Goal: Information Seeking & Learning: Learn about a topic

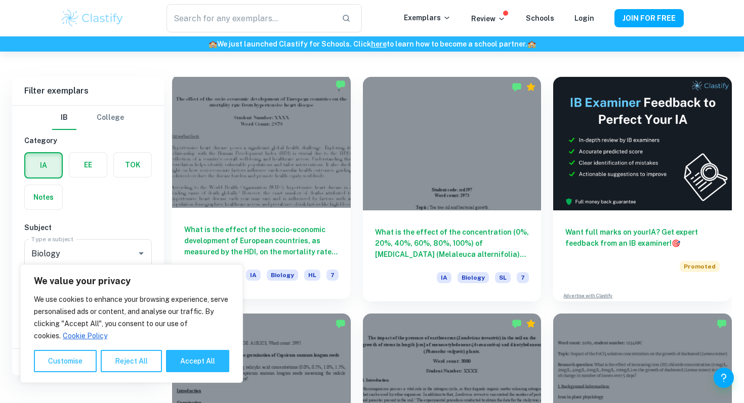
scroll to position [266, 0]
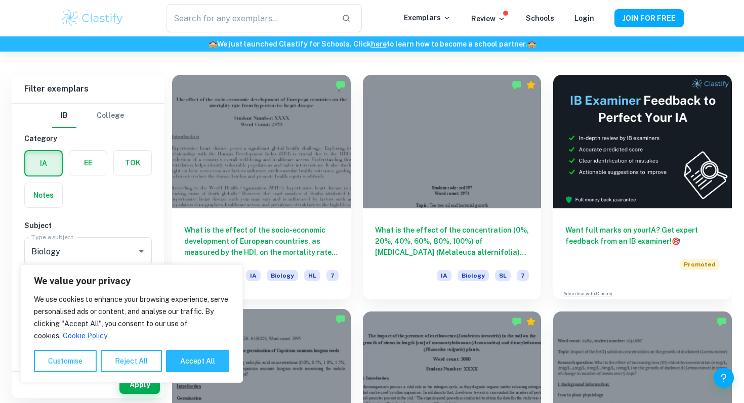
click at [180, 357] on button "Accept All" at bounding box center [197, 361] width 63 height 22
checkbox input "true"
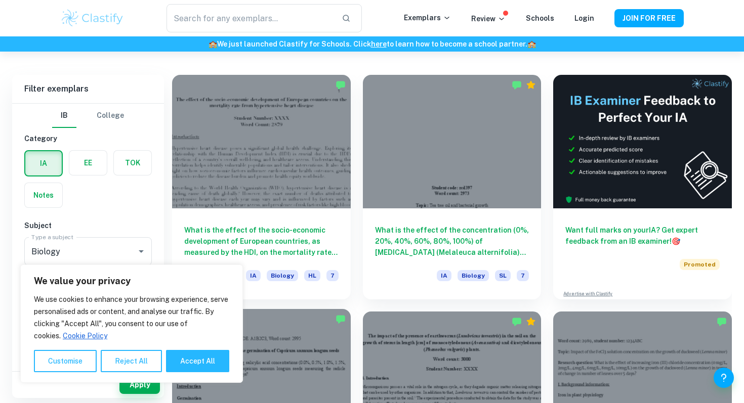
checkbox input "true"
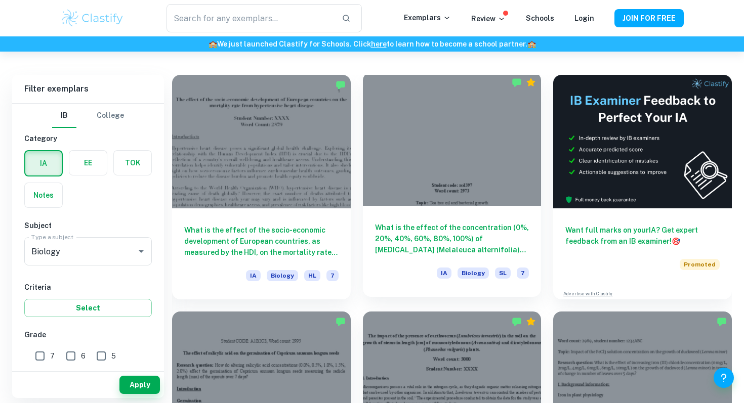
click at [406, 186] on div at bounding box center [452, 139] width 179 height 134
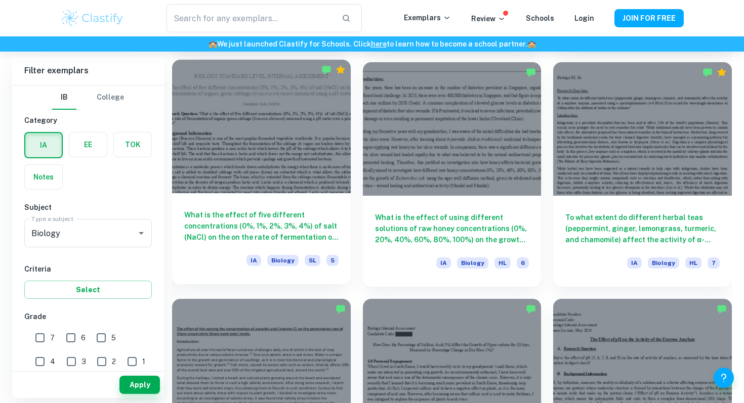
scroll to position [1230, 0]
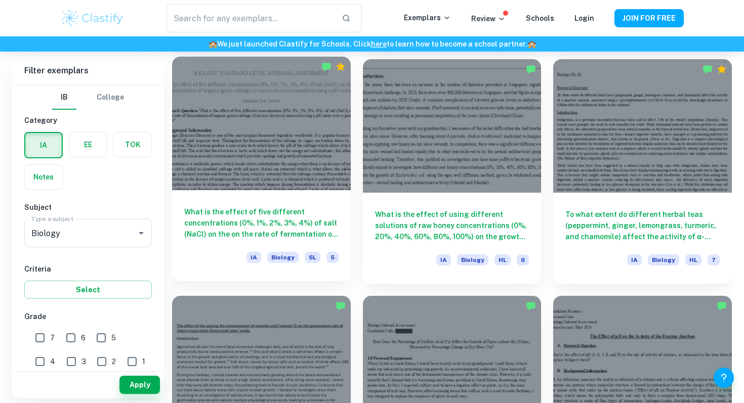
click at [281, 163] on div at bounding box center [261, 124] width 179 height 134
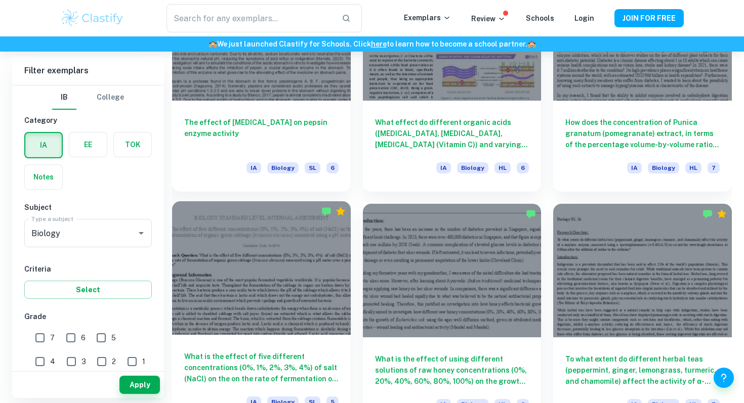
scroll to position [1084, 0]
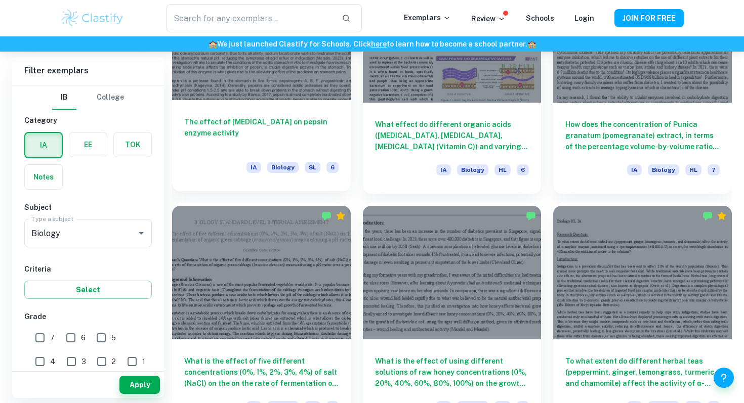
click at [291, 150] on div "The effect of [MEDICAL_DATA] on pepsin enzyme activity IA Biology SL 6" at bounding box center [261, 145] width 179 height 91
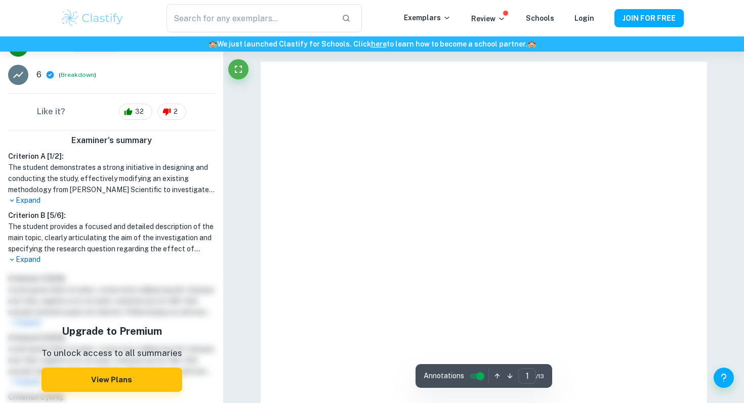
scroll to position [187, 0]
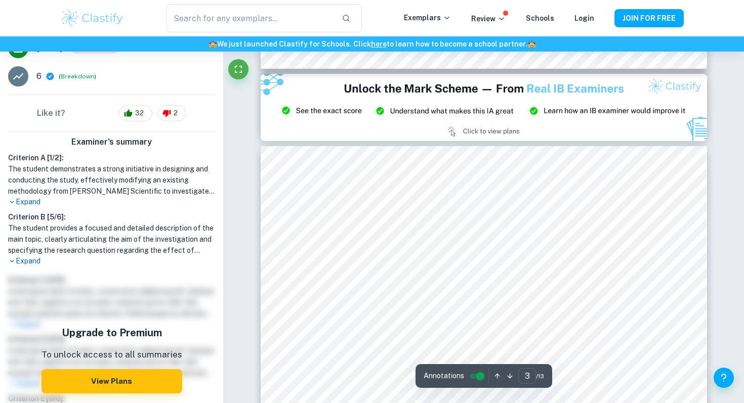
type input "2"
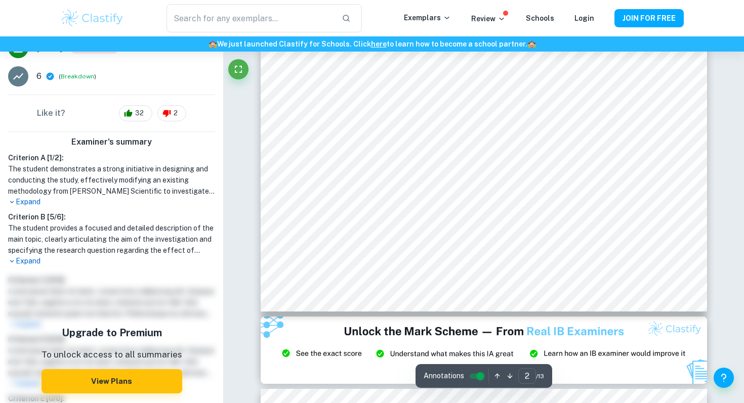
scroll to position [740, 0]
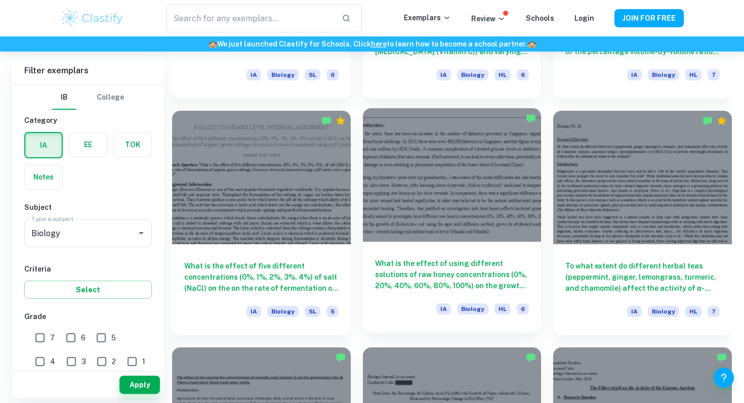
scroll to position [1179, 0]
click at [435, 273] on h6 "What is the effect of using different solutions of raw honey concentrations (0%…" at bounding box center [452, 274] width 154 height 33
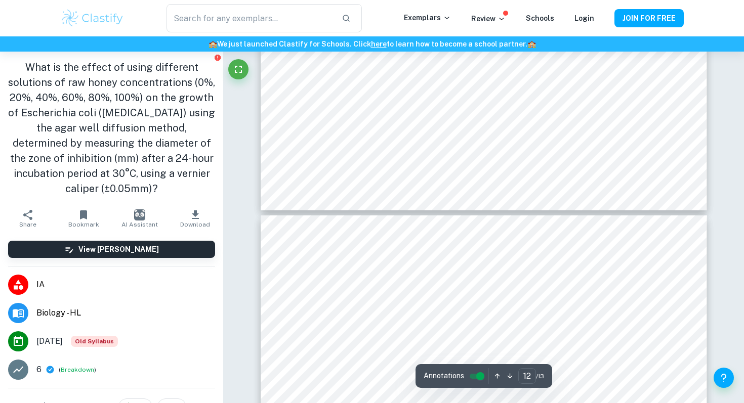
type input "13"
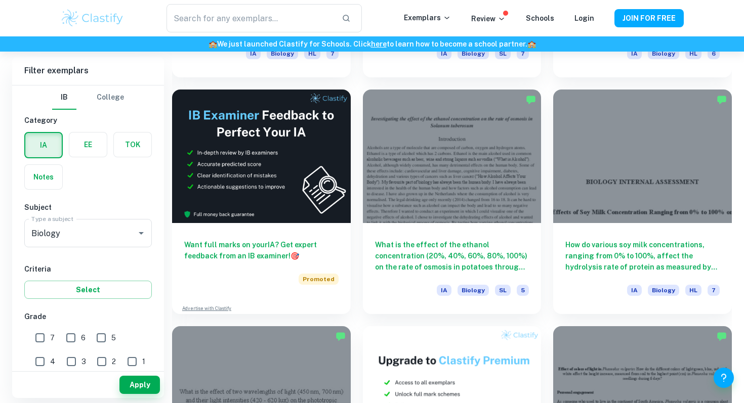
scroll to position [1676, 0]
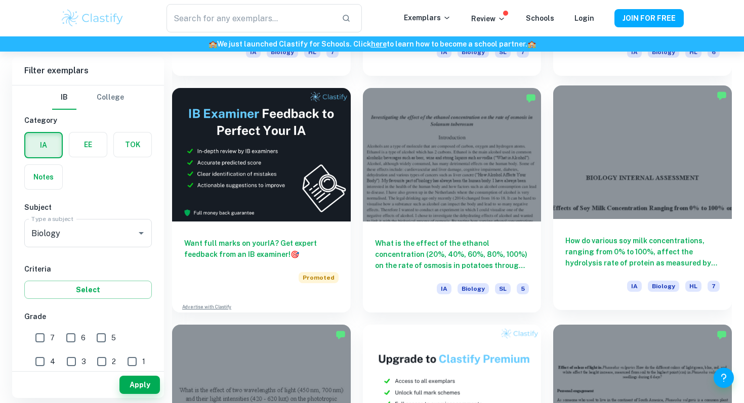
click at [651, 274] on div "How do various soy milk concentrations, ranging from 0% to 100%, affect the hyd…" at bounding box center [642, 264] width 179 height 91
click at [635, 237] on h6 "How do various soy milk concentrations, ranging from 0% to 100%, affect the hyd…" at bounding box center [642, 251] width 154 height 33
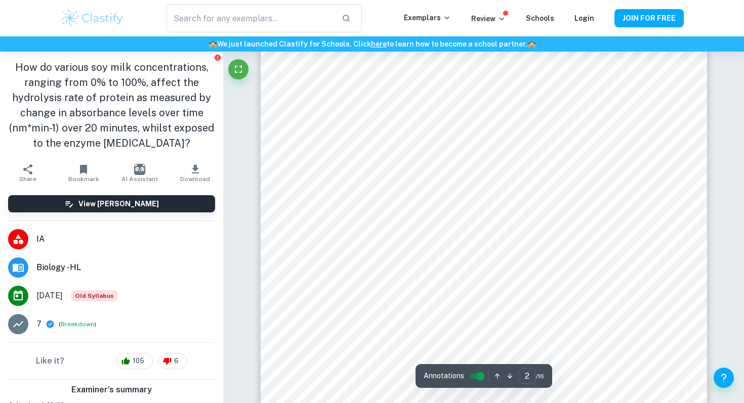
scroll to position [680, 0]
type input "4"
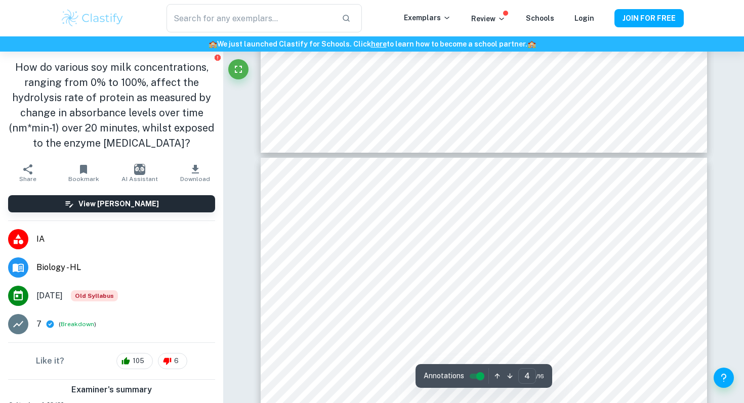
scroll to position [1839, 0]
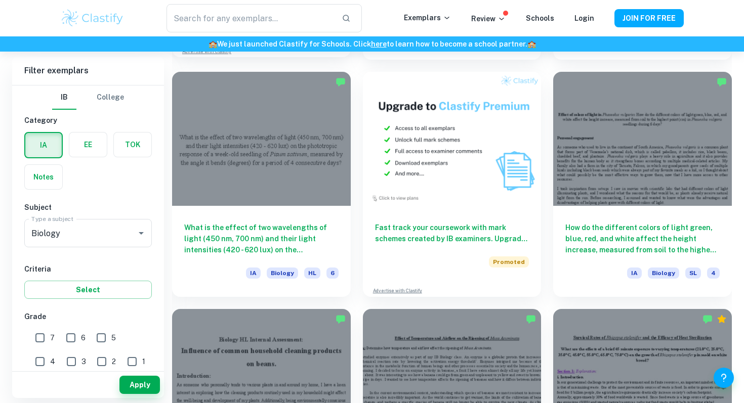
scroll to position [1931, 0]
